Goal: Complete application form

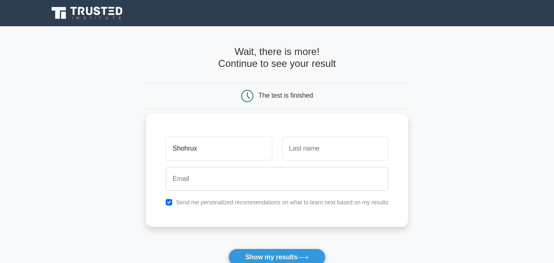
type input "Shohrux"
click at [362, 152] on input "text" at bounding box center [335, 148] width 106 height 24
type input "[PERSON_NAME]"
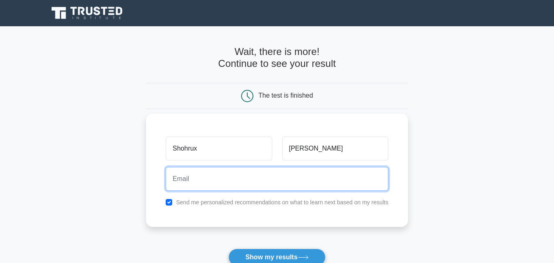
click at [300, 173] on input "email" at bounding box center [277, 179] width 223 height 24
type input "[EMAIL_ADDRESS][DOMAIN_NAME]"
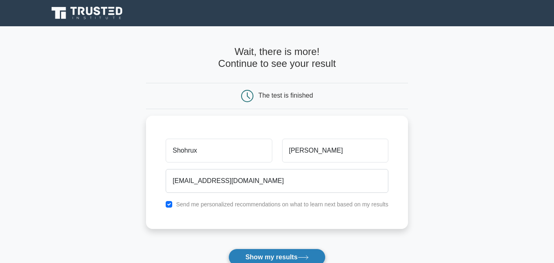
click at [282, 251] on button "Show my results" at bounding box center [276, 256] width 97 height 17
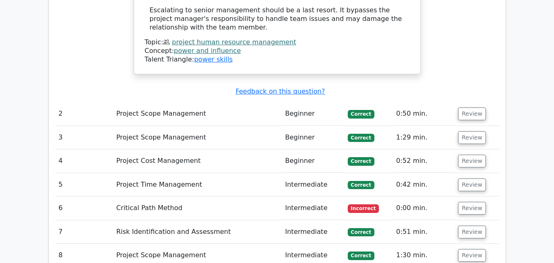
scroll to position [1209, 0]
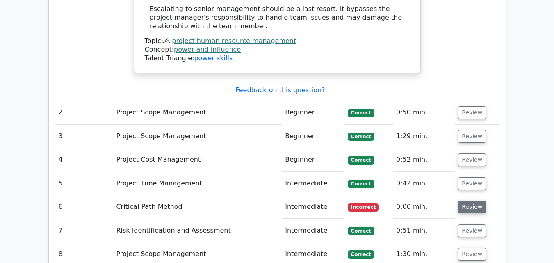
click at [465, 200] on button "Review" at bounding box center [472, 206] width 28 height 13
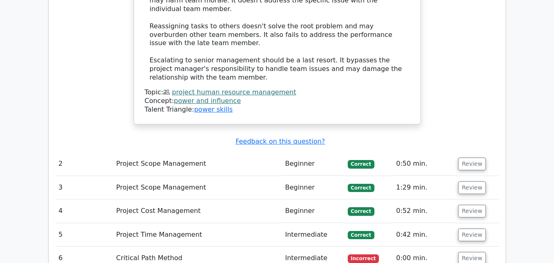
scroll to position [1160, 0]
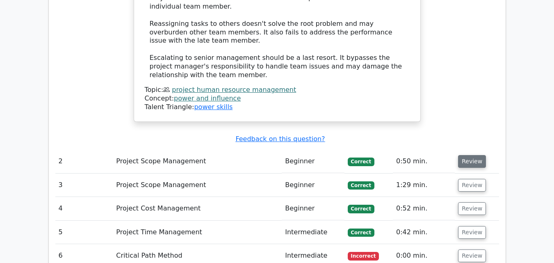
click at [474, 155] on button "Review" at bounding box center [472, 161] width 28 height 13
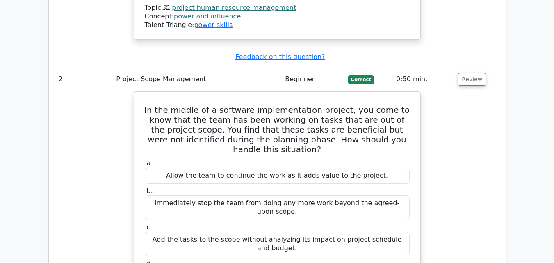
scroll to position [1243, 0]
